Goal: Transaction & Acquisition: Purchase product/service

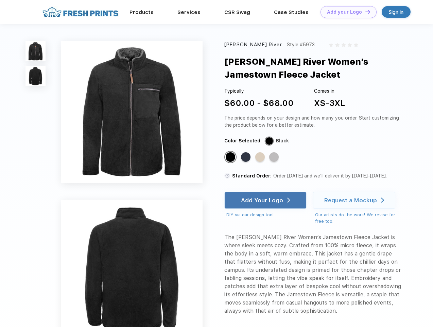
click at [346, 12] on link "Add your Logo Design Tool" at bounding box center [349, 12] width 56 height 12
click at [0, 0] on div "Design Tool" at bounding box center [0, 0] width 0 height 0
click at [365, 12] on link "Add your Logo Design Tool" at bounding box center [349, 12] width 56 height 12
click at [36, 51] on img at bounding box center [36, 51] width 20 height 20
click at [36, 76] on img at bounding box center [36, 76] width 20 height 20
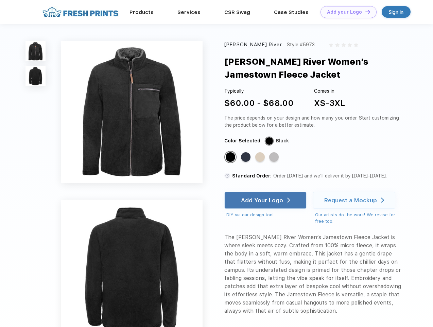
click at [231, 157] on div "Standard Color" at bounding box center [231, 157] width 10 height 10
click at [247, 157] on div "Standard Color" at bounding box center [246, 157] width 10 height 10
click at [261, 157] on div "Standard Color" at bounding box center [261, 157] width 10 height 10
click at [275, 157] on div "Standard Color" at bounding box center [274, 157] width 10 height 10
click at [266, 200] on div "Add Your Logo" at bounding box center [262, 200] width 42 height 7
